Goal: Information Seeking & Learning: Check status

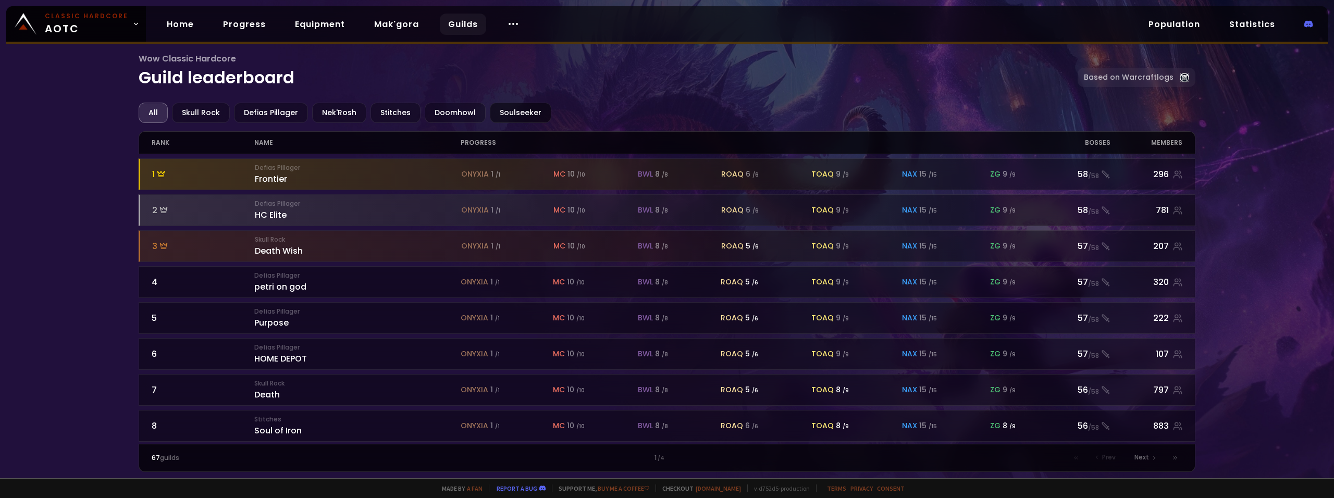
click at [503, 114] on div "Soulseeker" at bounding box center [520, 113] width 61 height 20
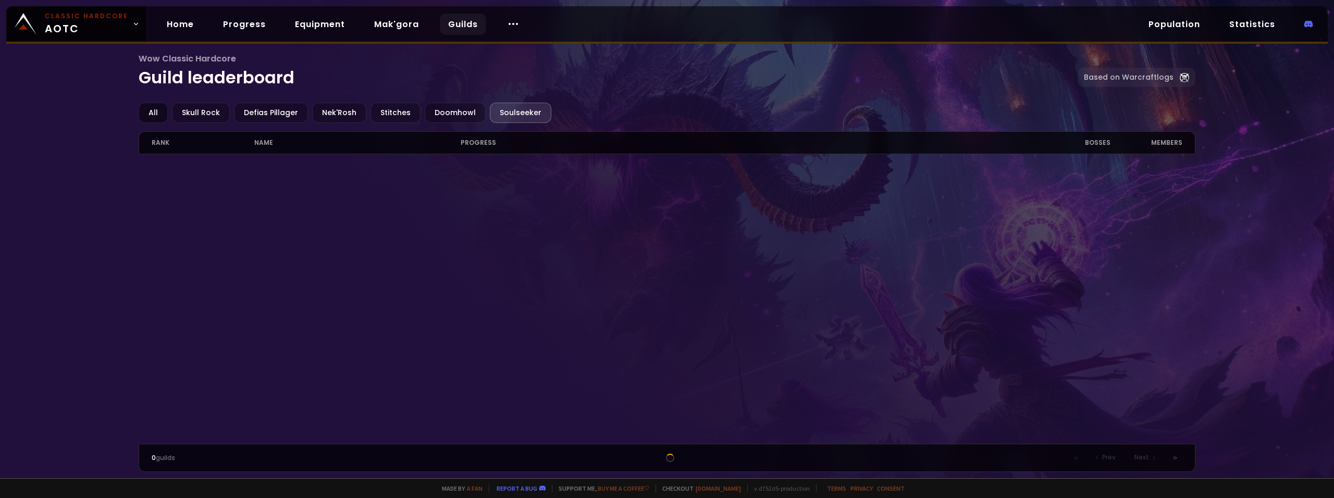
click at [154, 108] on div "All" at bounding box center [153, 113] width 29 height 20
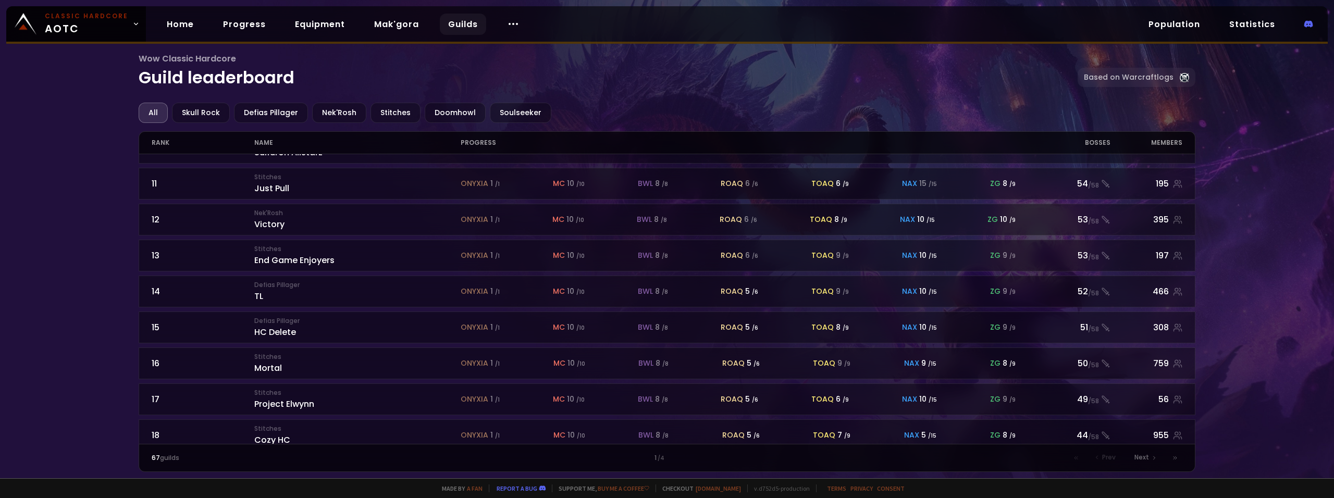
scroll to position [434, 0]
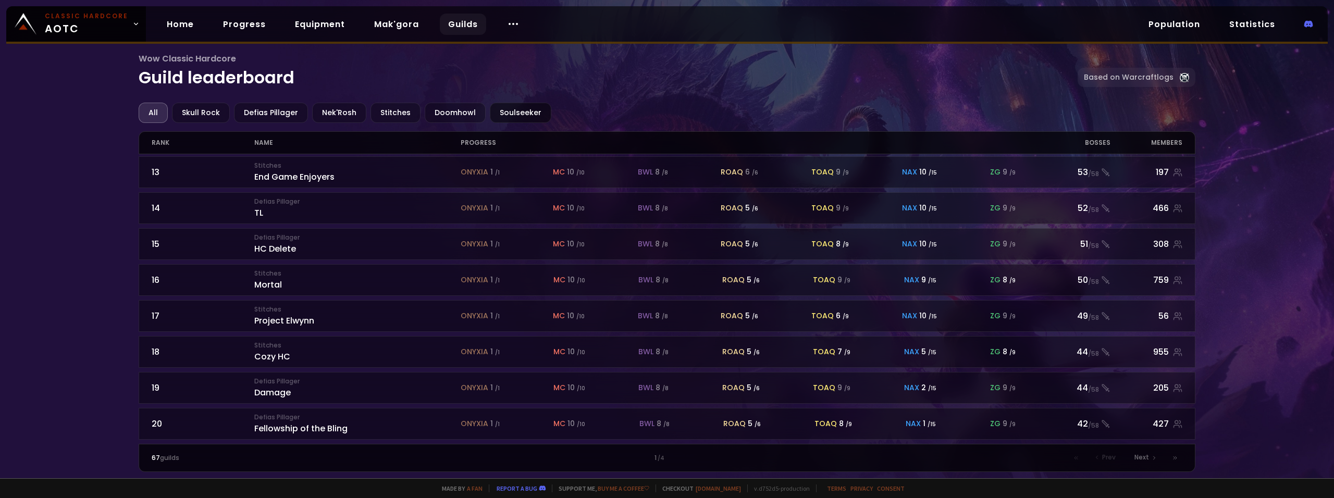
click at [508, 107] on div "Soulseeker" at bounding box center [520, 113] width 61 height 20
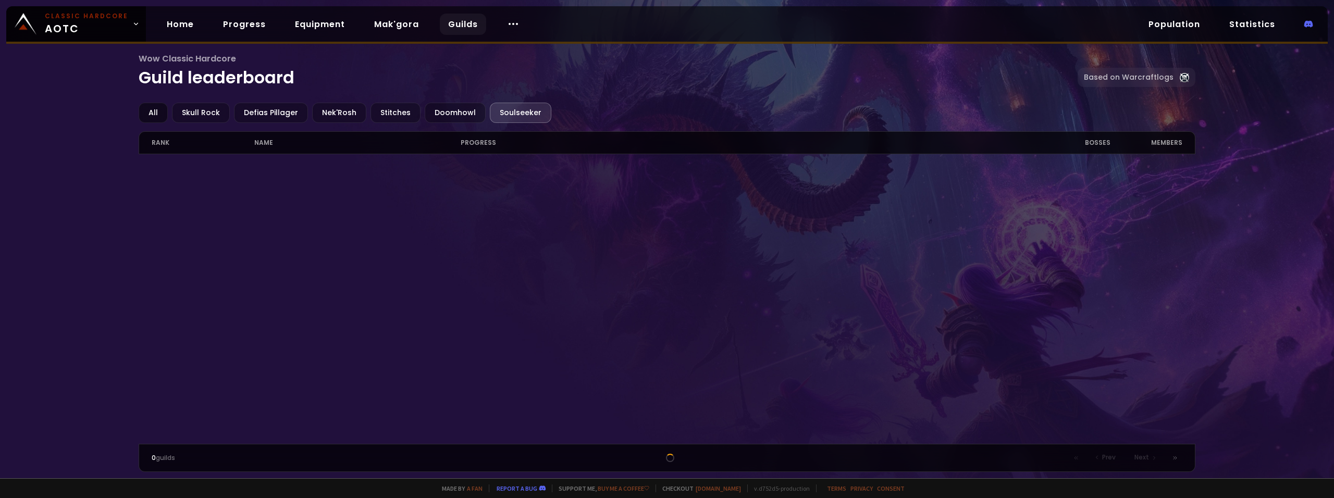
click at [156, 115] on div "All" at bounding box center [153, 113] width 29 height 20
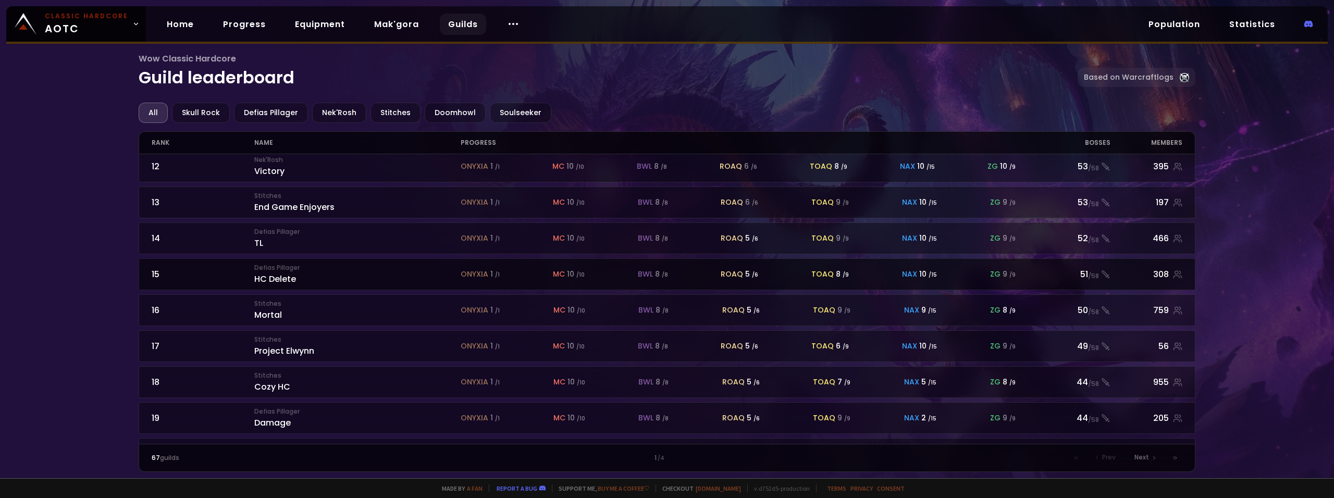
scroll to position [434, 0]
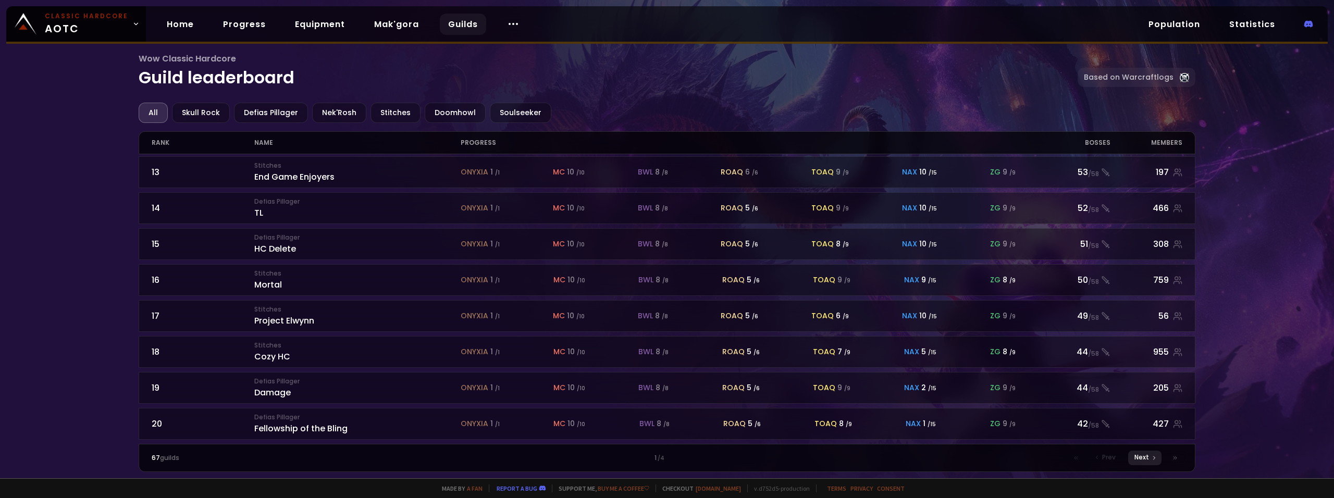
click at [1149, 455] on div "Next" at bounding box center [1144, 458] width 33 height 15
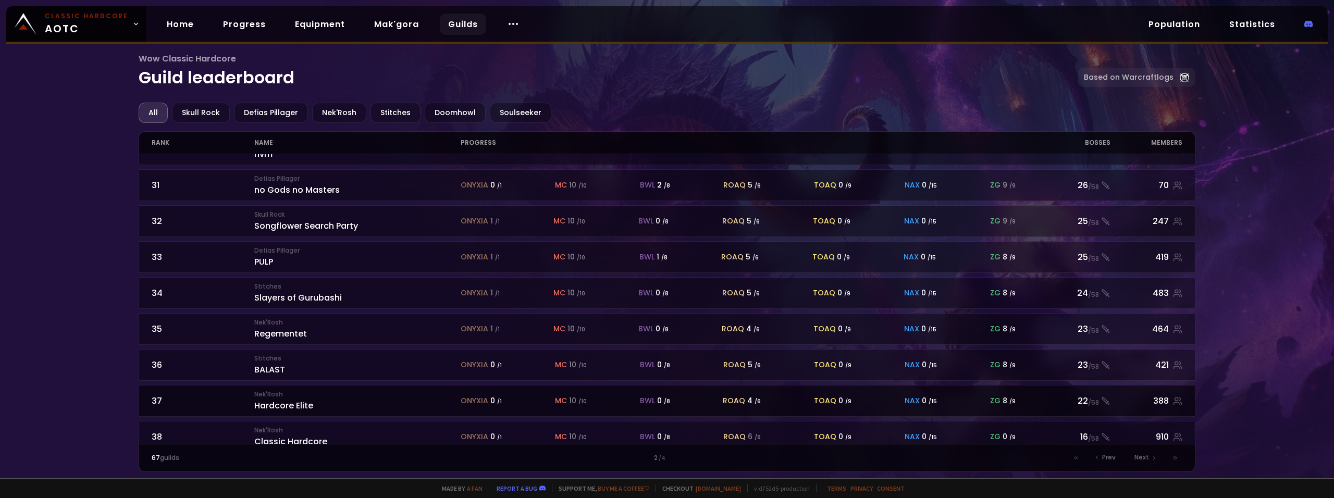
scroll to position [434, 0]
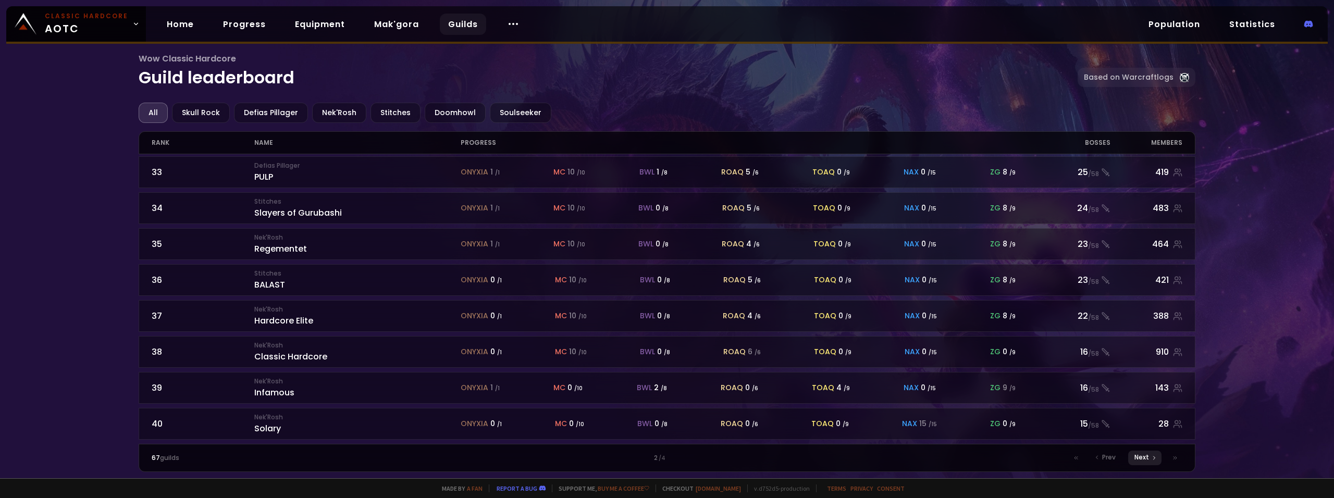
click at [1141, 453] on span "Next" at bounding box center [1141, 457] width 15 height 9
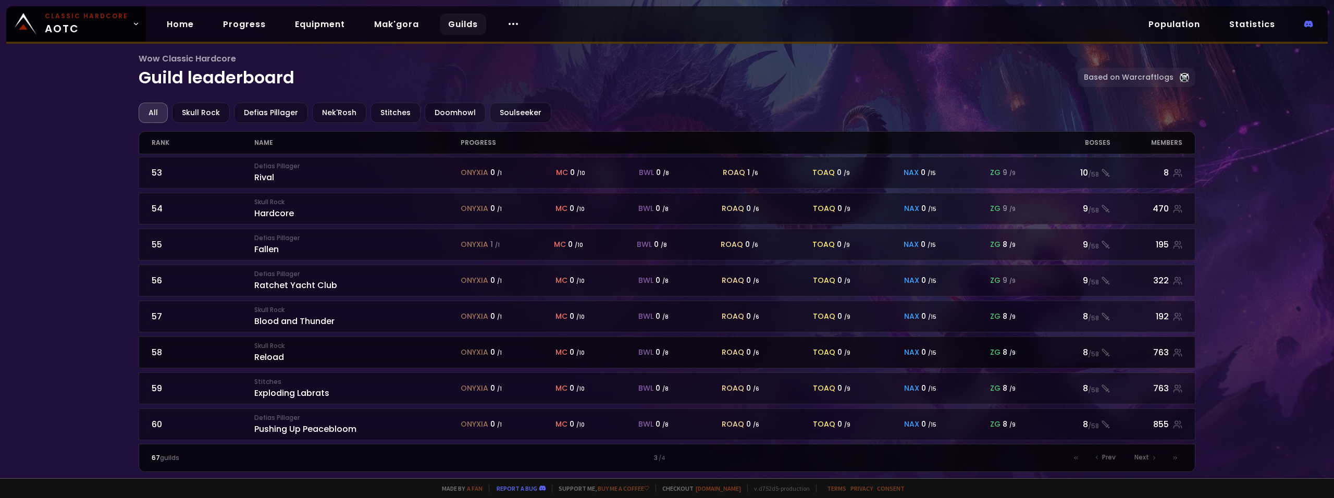
scroll to position [434, 0]
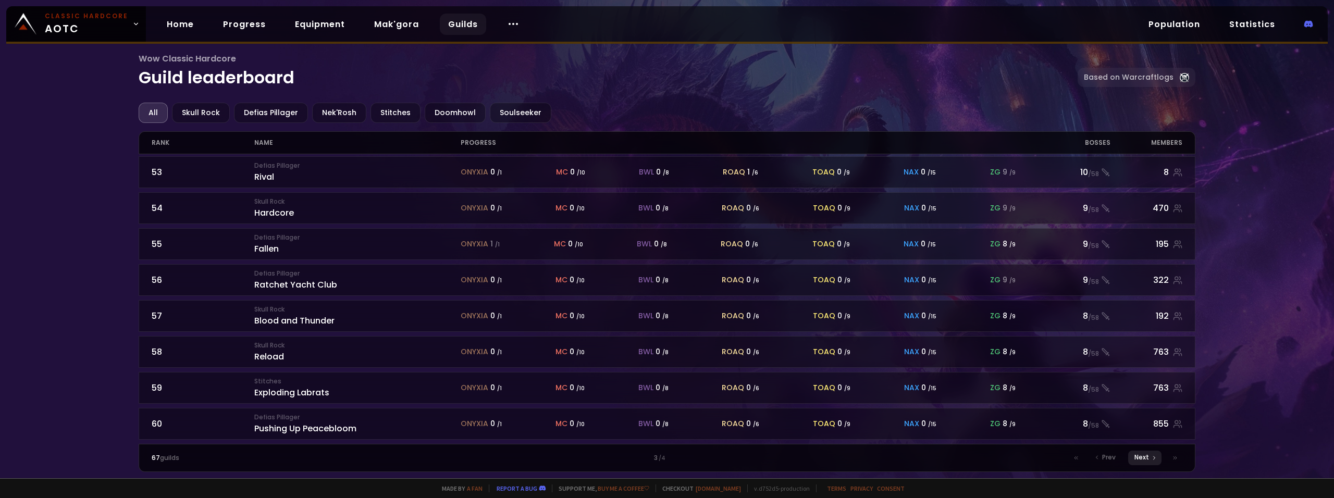
click at [1142, 460] on span "Next" at bounding box center [1141, 457] width 15 height 9
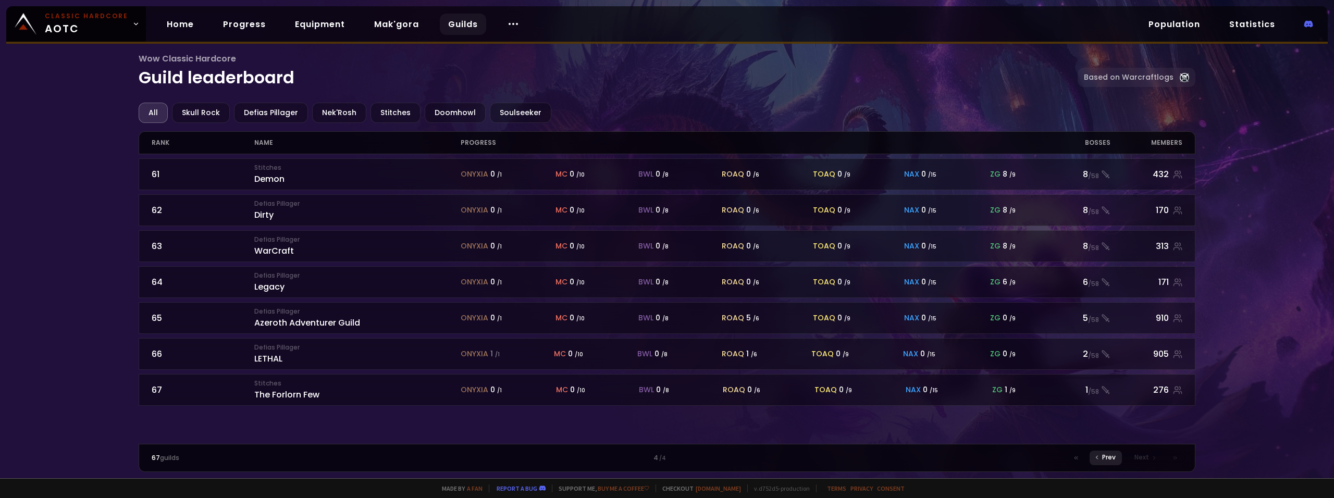
click at [1109, 456] on span "Prev" at bounding box center [1109, 457] width 14 height 9
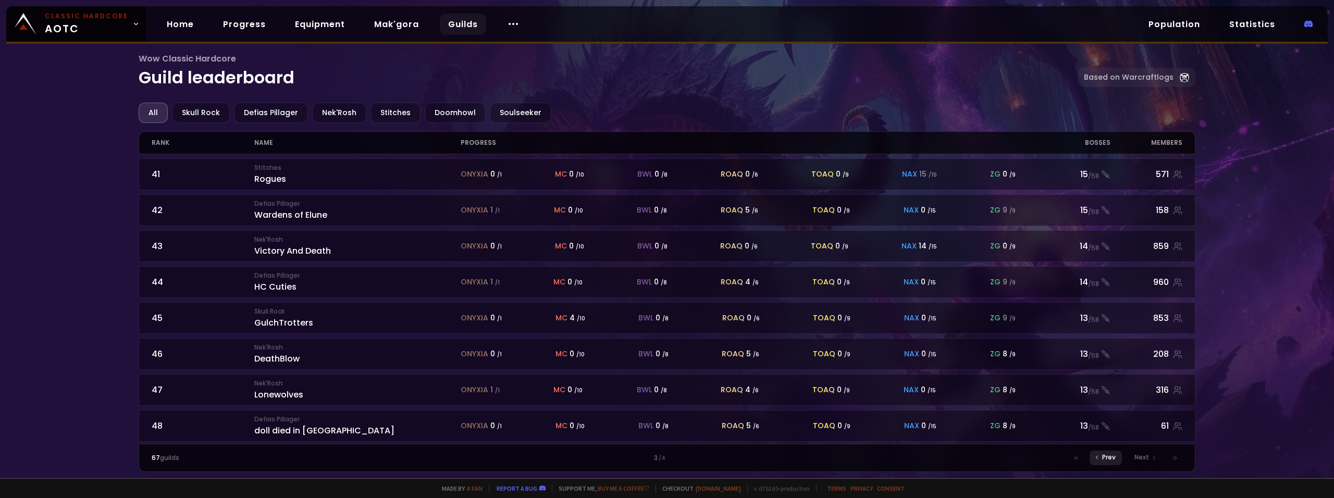
click at [1109, 456] on span "Prev" at bounding box center [1109, 457] width 14 height 9
click at [1110, 456] on span "Prev" at bounding box center [1109, 457] width 14 height 9
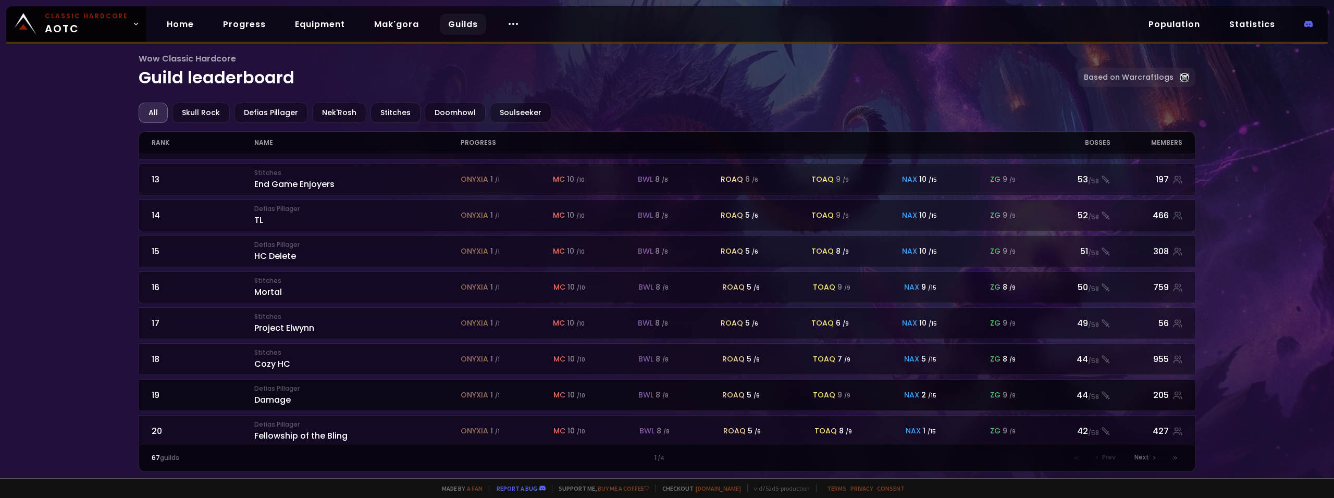
scroll to position [434, 0]
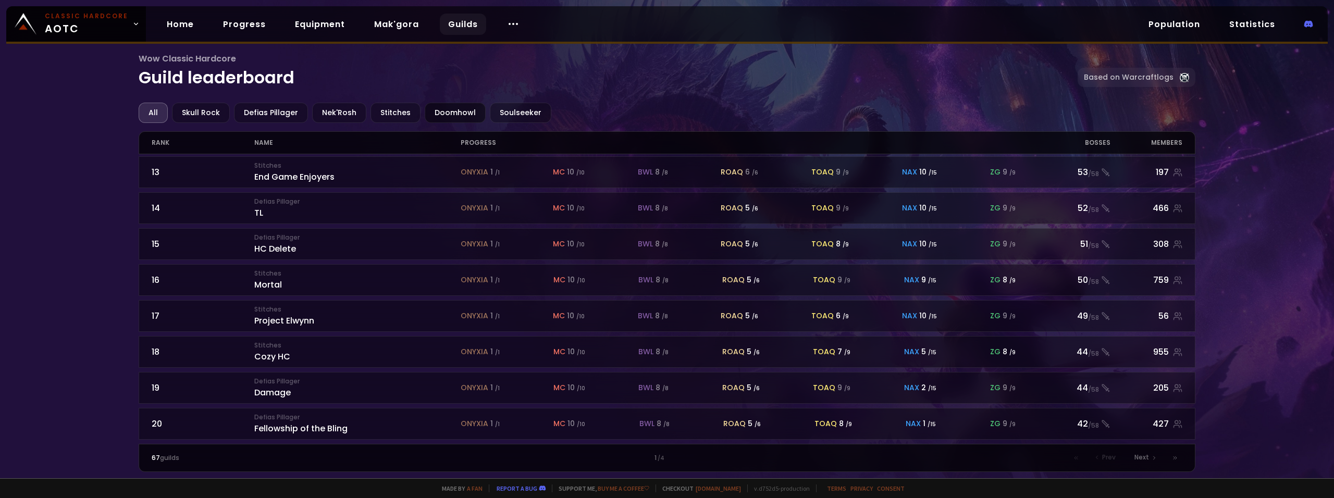
click at [452, 113] on div "Doomhowl" at bounding box center [455, 113] width 61 height 20
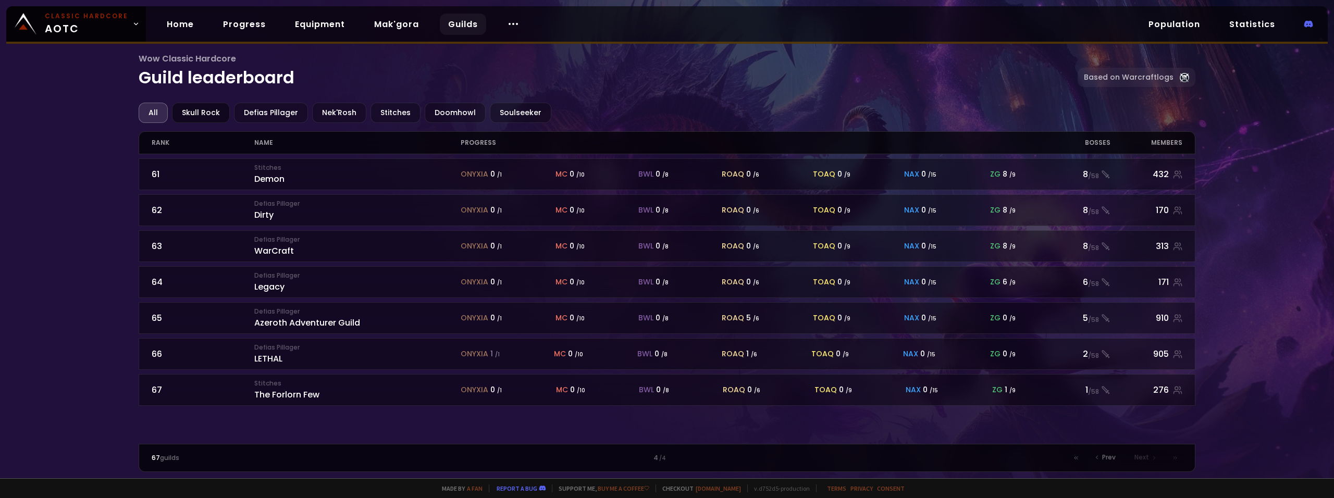
click at [200, 115] on div "Skull Rock" at bounding box center [201, 113] width 58 height 20
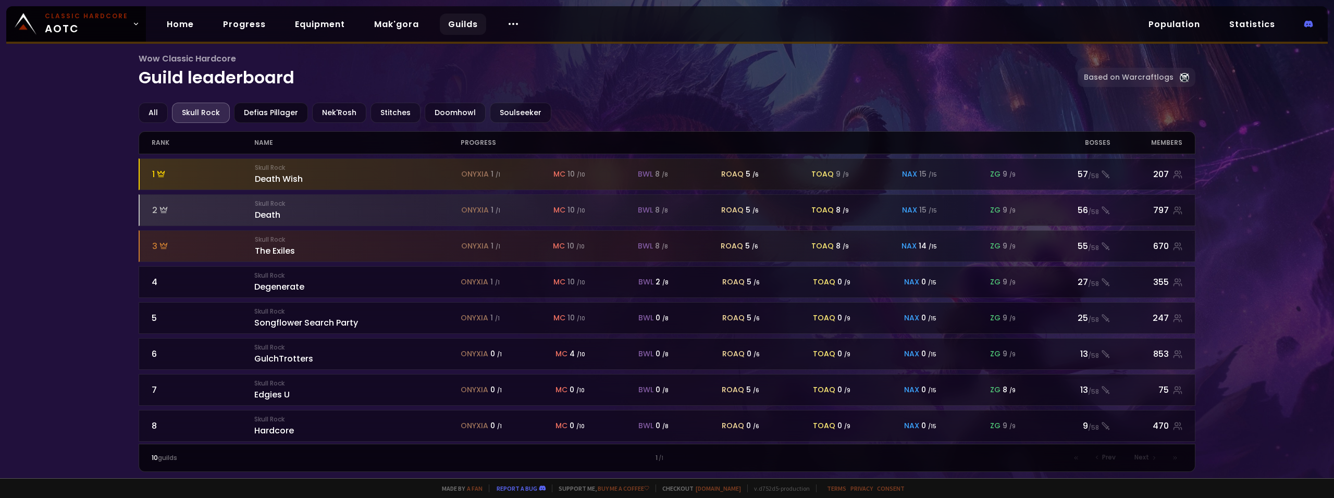
click at [276, 116] on div "Defias Pillager" at bounding box center [271, 113] width 74 height 20
click at [350, 116] on div "Nek'Rosh" at bounding box center [339, 113] width 54 height 20
click at [409, 112] on div "Stitches" at bounding box center [395, 113] width 50 height 20
click at [464, 116] on div "Doomhowl" at bounding box center [455, 113] width 61 height 20
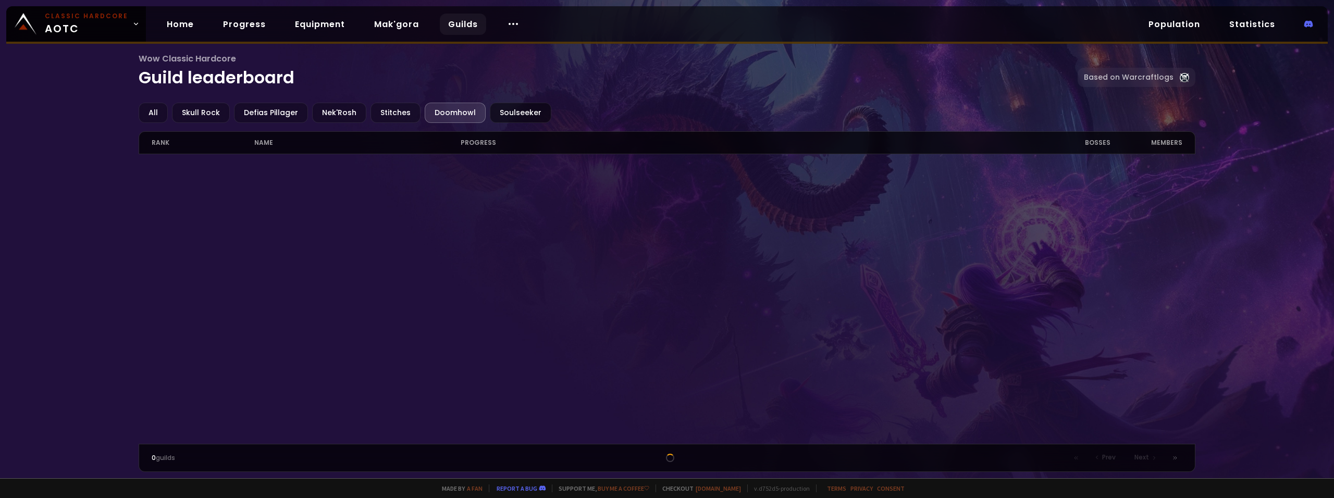
click at [510, 109] on div "Soulseeker" at bounding box center [520, 113] width 61 height 20
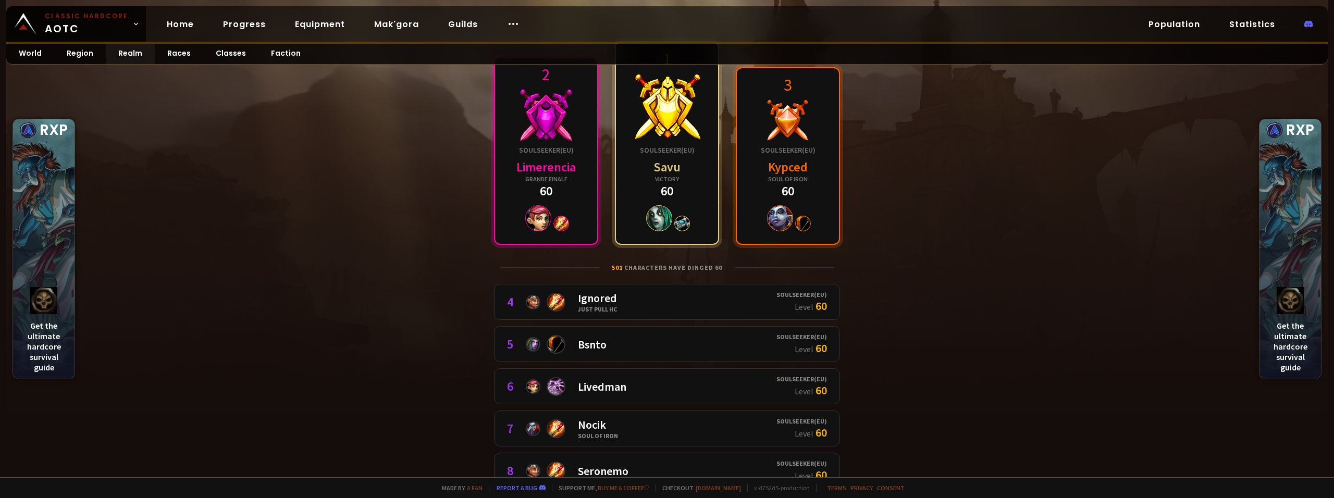
scroll to position [52, 0]
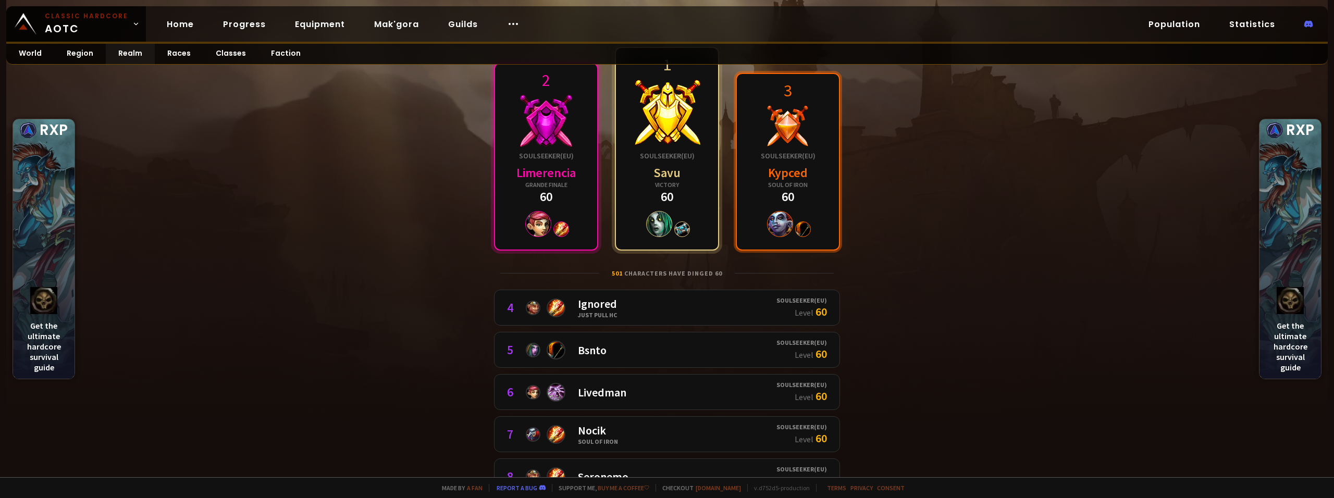
click at [789, 171] on div "Kypced" at bounding box center [788, 173] width 55 height 16
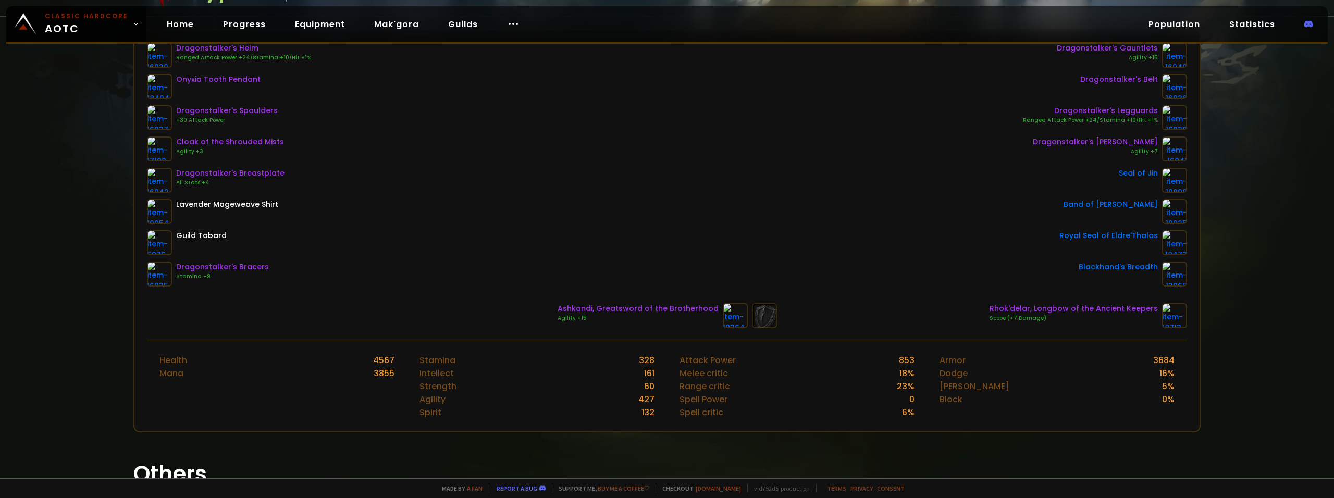
scroll to position [156, 0]
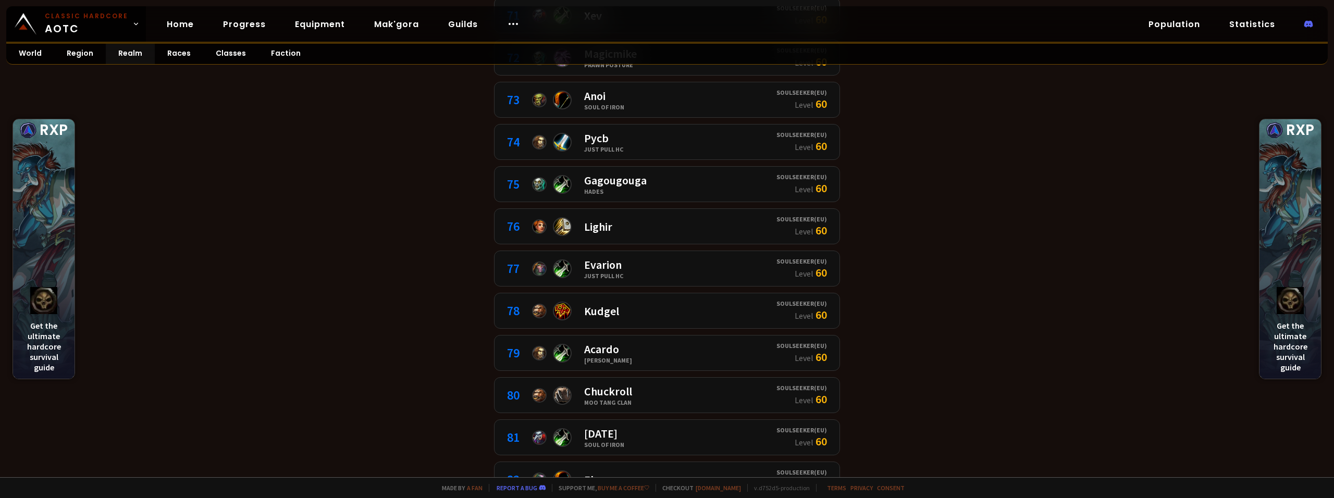
scroll to position [3178, 0]
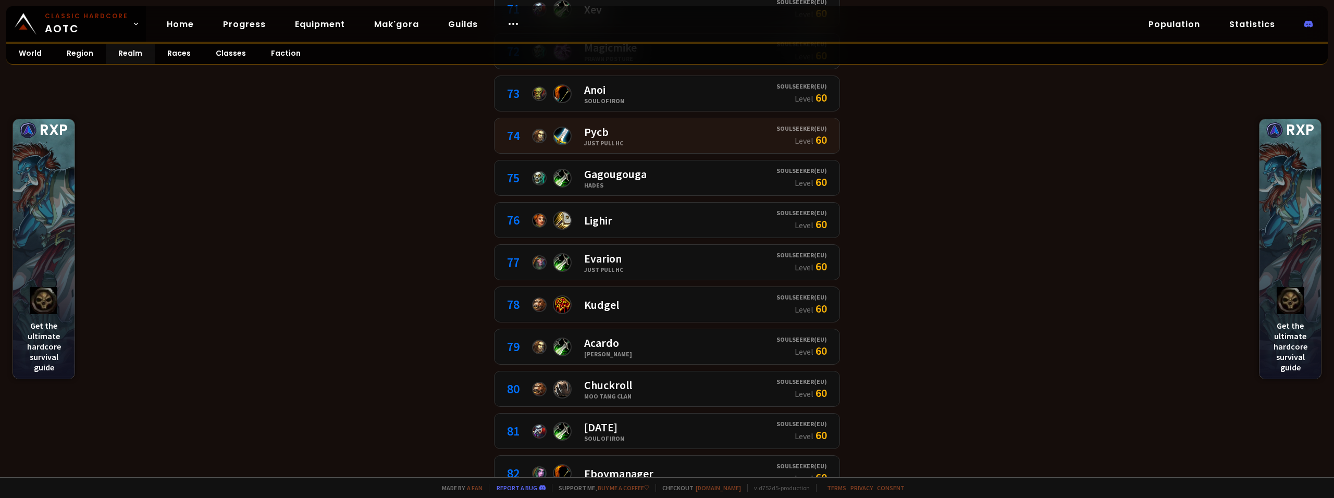
click at [639, 140] on div "74 Pycb Just Pull HC" at bounding box center [641, 136] width 269 height 22
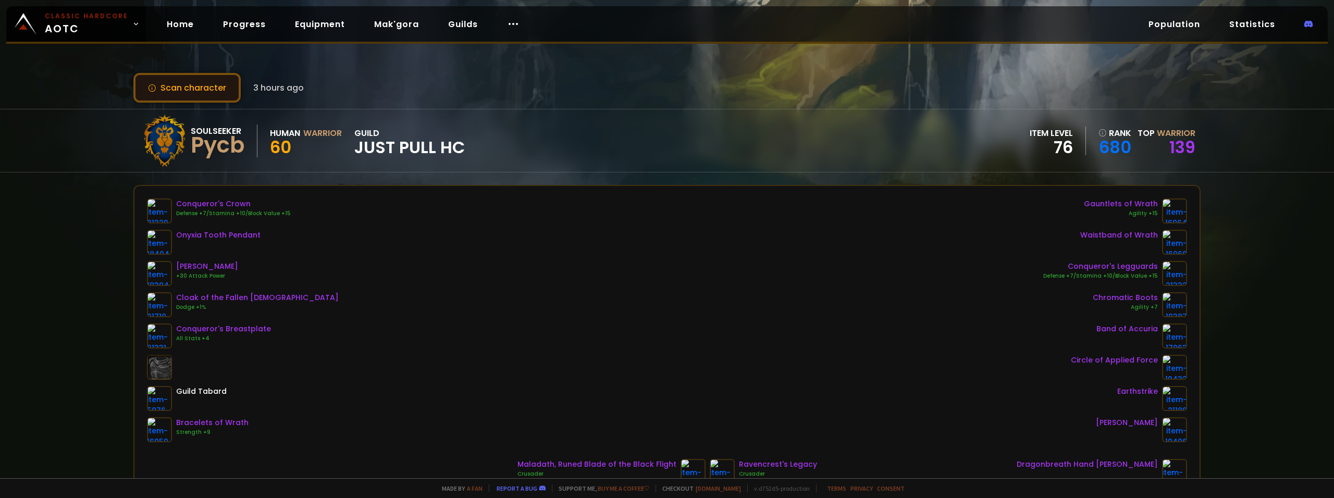
click at [181, 92] on button "Scan character" at bounding box center [186, 88] width 107 height 30
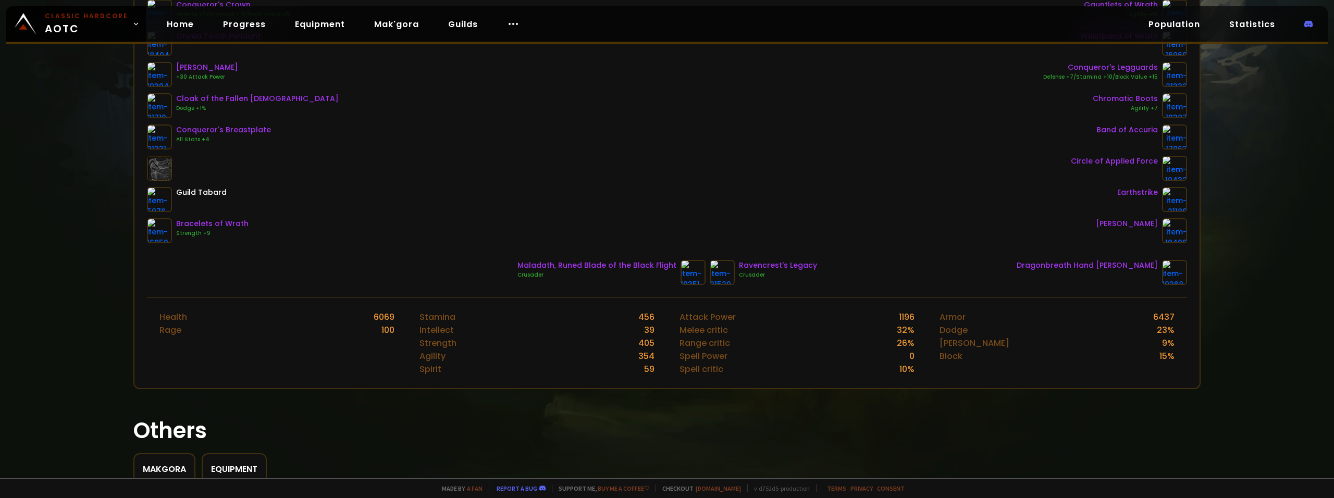
scroll to position [15, 0]
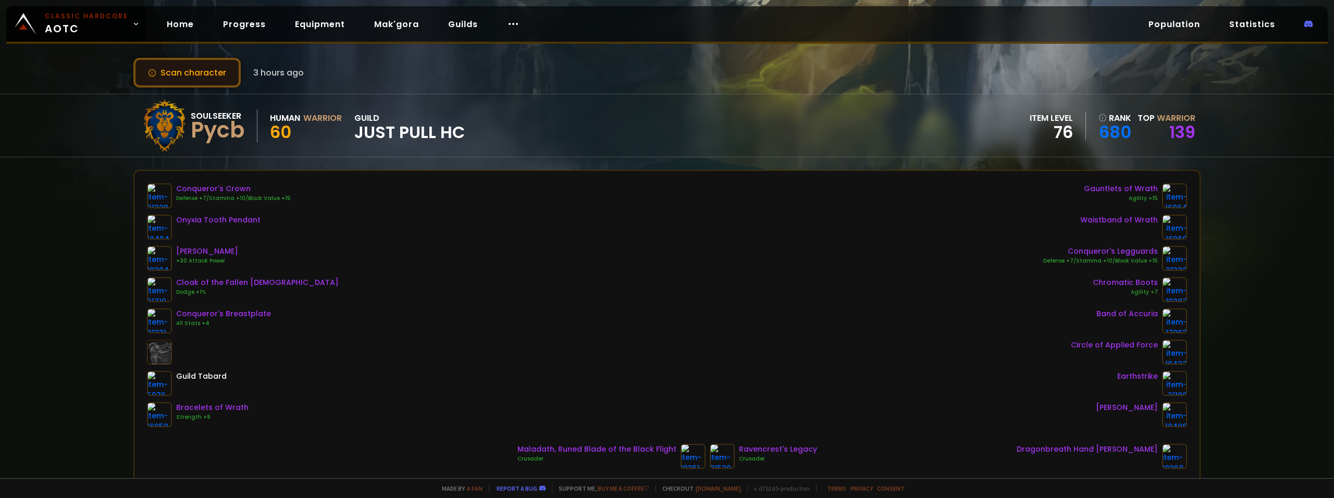
click at [204, 68] on button "Scan character" at bounding box center [186, 73] width 107 height 30
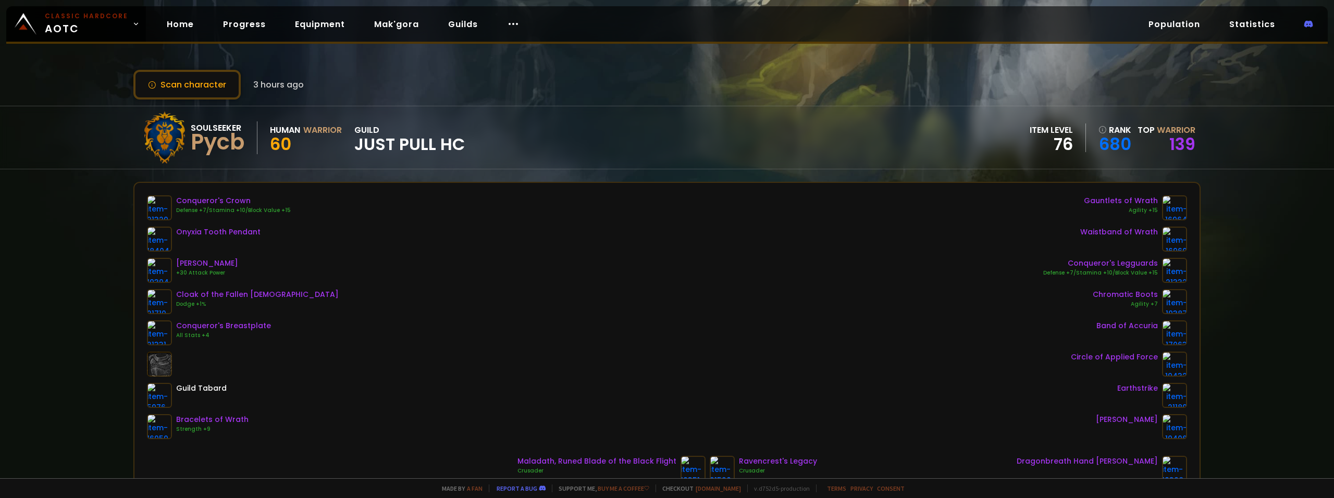
scroll to position [0, 0]
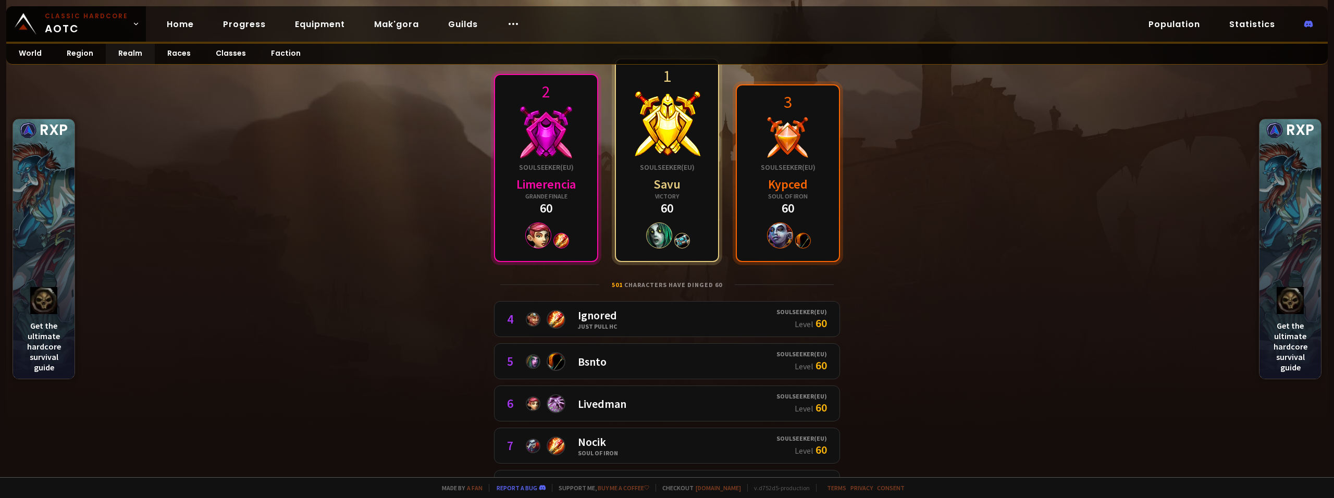
scroll to position [104, 0]
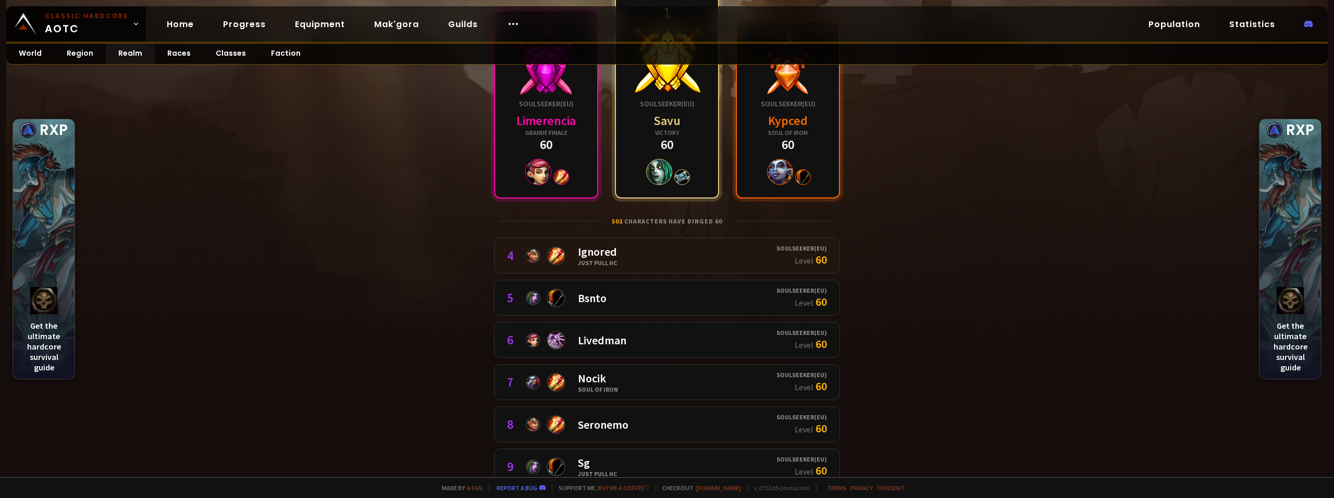
click at [603, 253] on div "Ignored" at bounding box center [597, 251] width 39 height 15
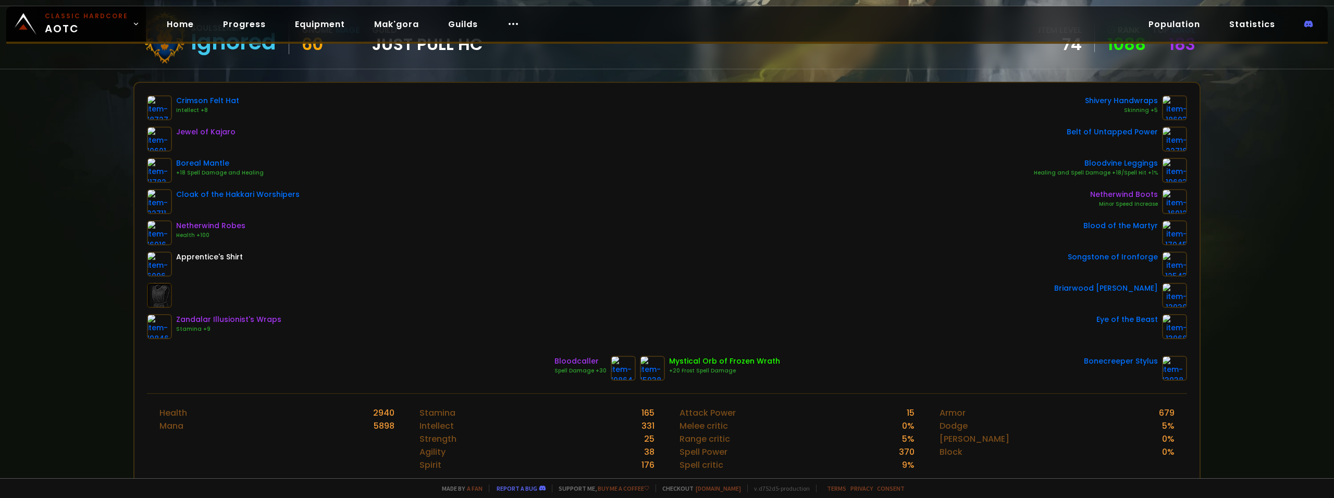
scroll to position [104, 0]
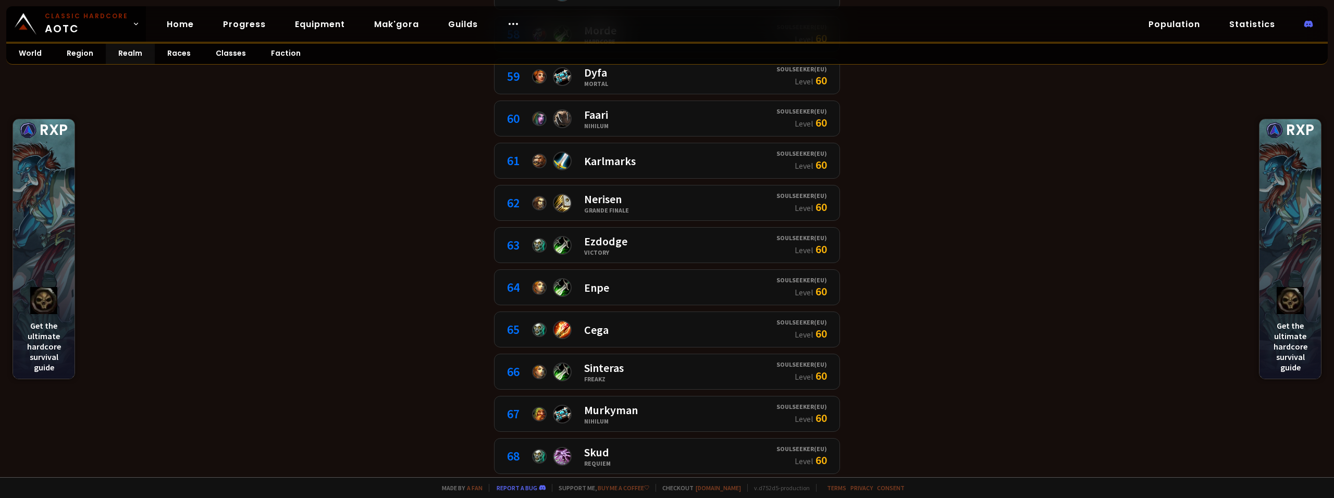
scroll to position [2605, 0]
